Goal: Check status: Check status

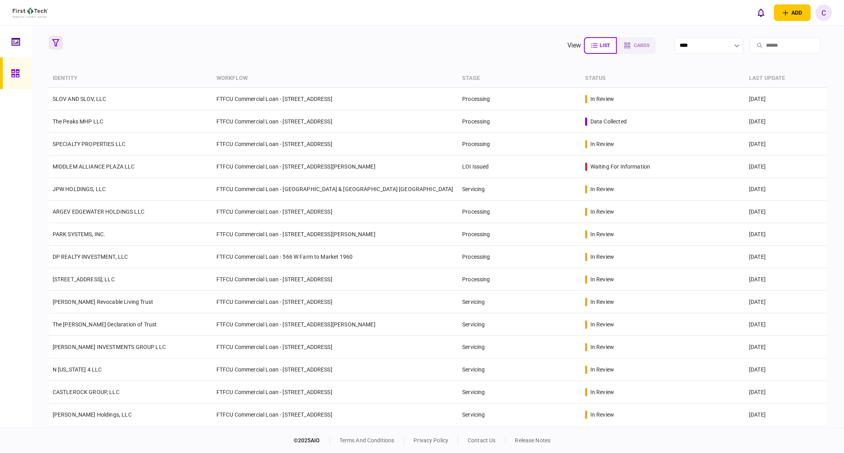
click at [55, 46] on button "button" at bounding box center [56, 43] width 14 height 14
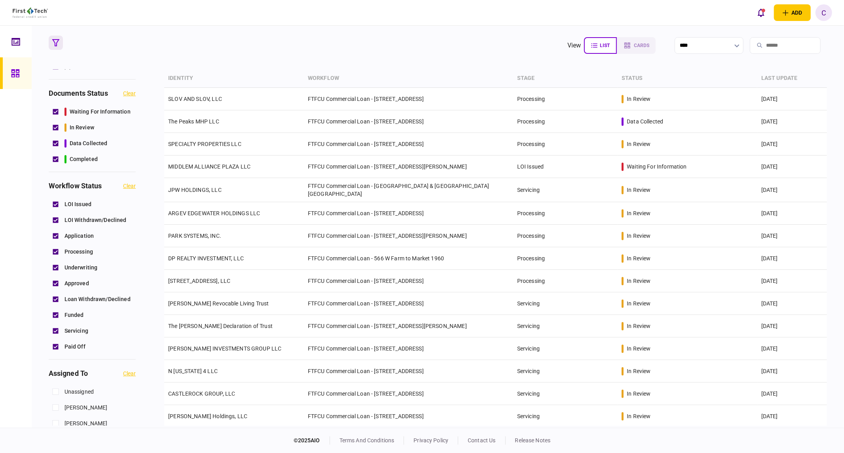
scroll to position [263, 0]
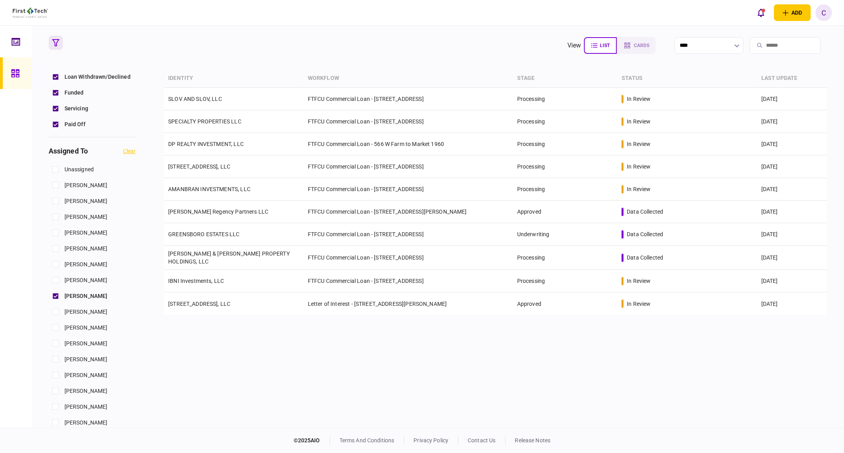
drag, startPoint x: 200, startPoint y: 99, endPoint x: 8, endPoint y: 95, distance: 191.9
click at [200, 99] on link "SLOV AND SLOV, LLC" at bounding box center [195, 99] width 54 height 6
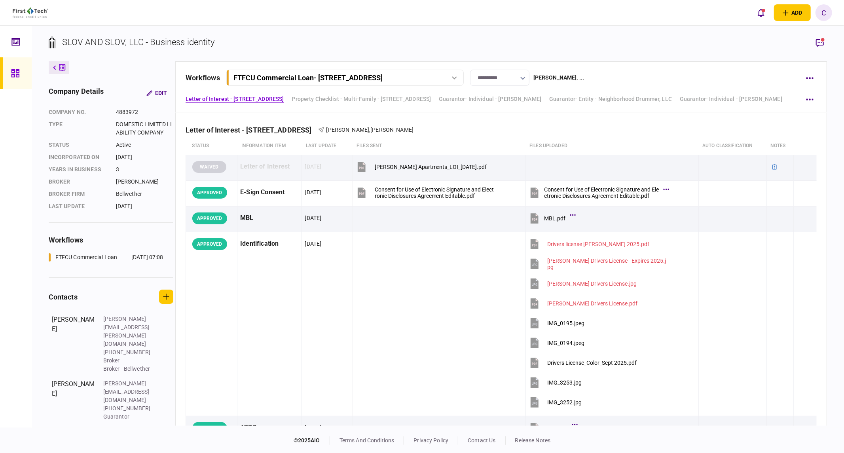
click at [279, 45] on section "SLOV AND SLOV, LLC - Business identity" at bounding box center [438, 49] width 779 height 26
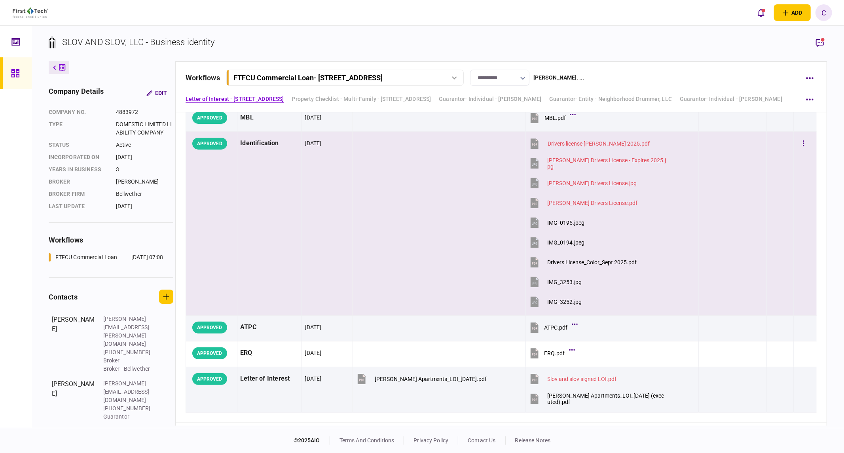
scroll to position [176, 0]
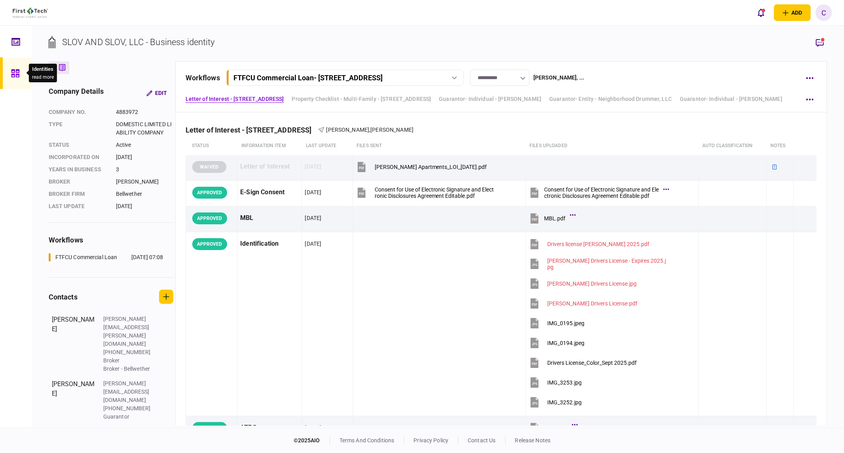
click at [13, 73] on icon at bounding box center [15, 73] width 9 height 9
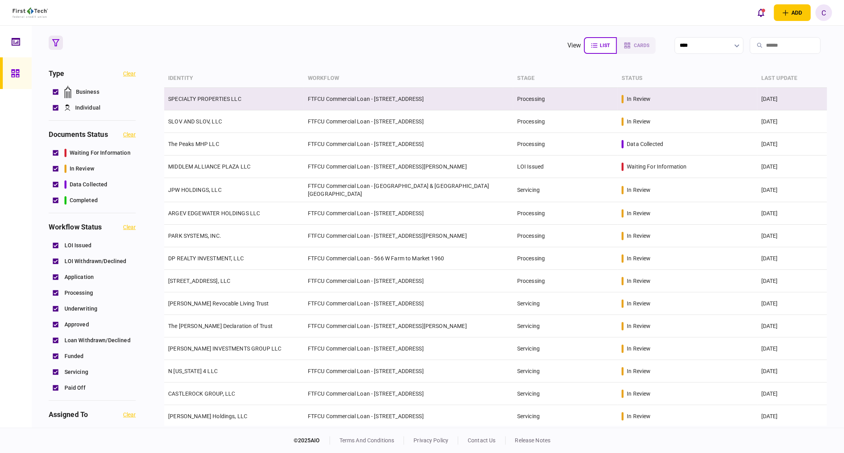
click at [210, 101] on link "SPECIALTY PROPERTIES LLC" at bounding box center [204, 99] width 73 height 6
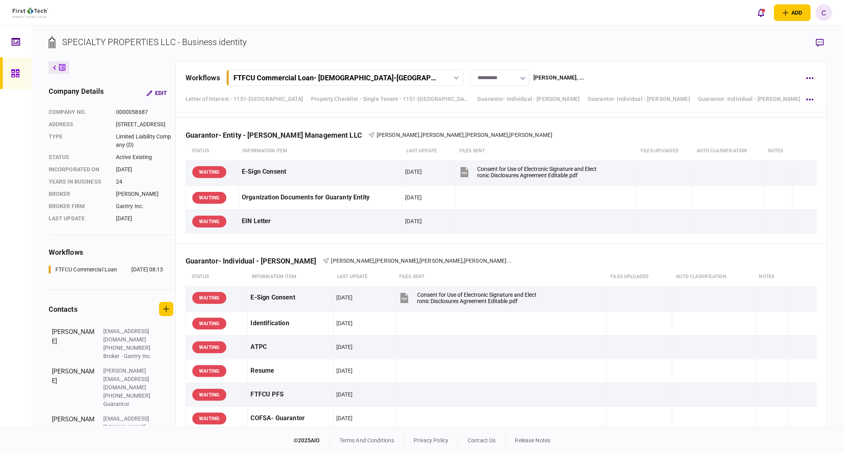
scroll to position [3341, 0]
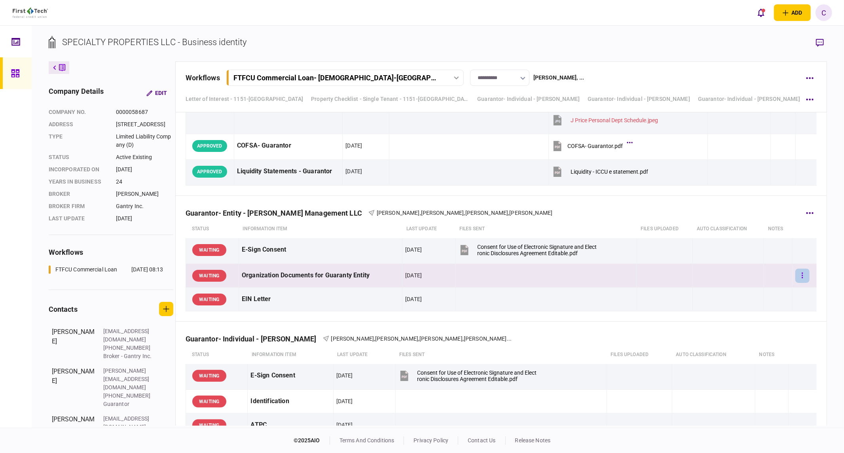
click at [799, 277] on button "button" at bounding box center [802, 276] width 14 height 14
click at [742, 362] on span "upload manually" at bounding box center [748, 362] width 48 height 9
